Goal: Task Accomplishment & Management: Manage account settings

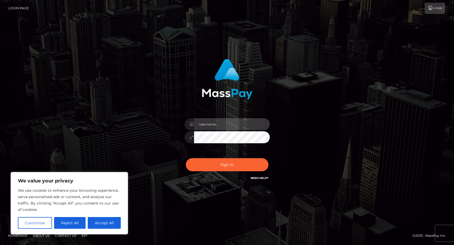
click at [207, 121] on input "text" at bounding box center [232, 124] width 76 height 12
type input "[PERSON_NAME].olavivo"
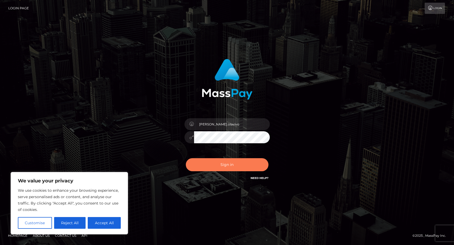
click at [208, 164] on button "Sign in" at bounding box center [227, 164] width 83 height 13
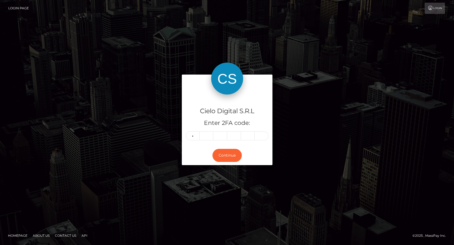
type input "0"
type input "2"
type input "4"
type input "3"
type input "9"
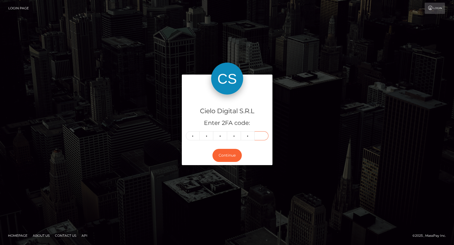
type input "8"
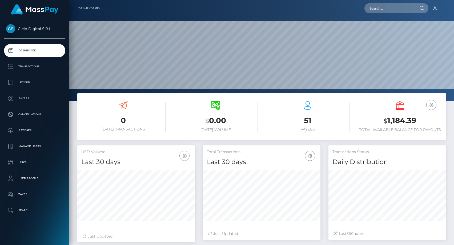
scroll to position [95, 118]
click at [21, 82] on p "Ledger" at bounding box center [34, 83] width 57 height 8
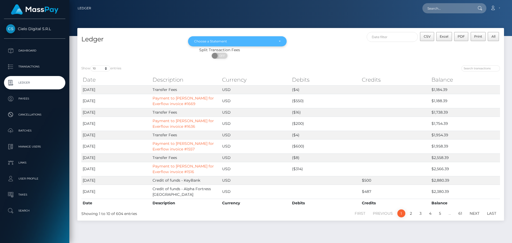
click at [284, 40] on div "Choose a Statement" at bounding box center [237, 41] width 99 height 10
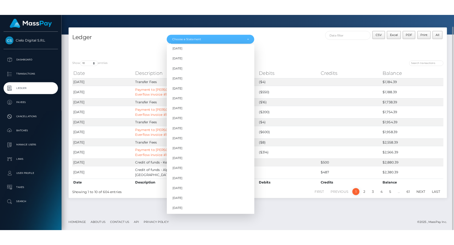
scroll to position [398, 0]
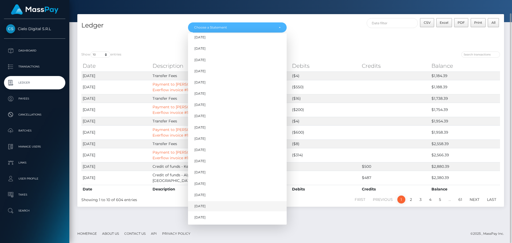
click at [204, 205] on span "Aug 2025" at bounding box center [199, 206] width 11 height 5
select select "Aug 2025"
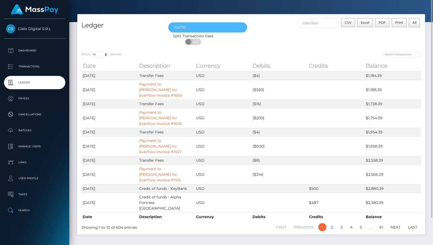
scroll to position [0, 0]
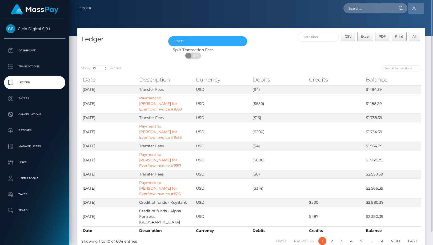
click at [421, 3] on link "Account" at bounding box center [416, 8] width 16 height 11
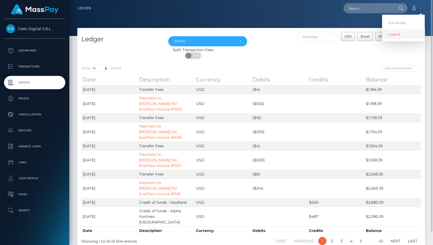
click at [396, 33] on link "Logout" at bounding box center [403, 34] width 43 height 10
